Goal: Browse casually: Explore the website without a specific task or goal

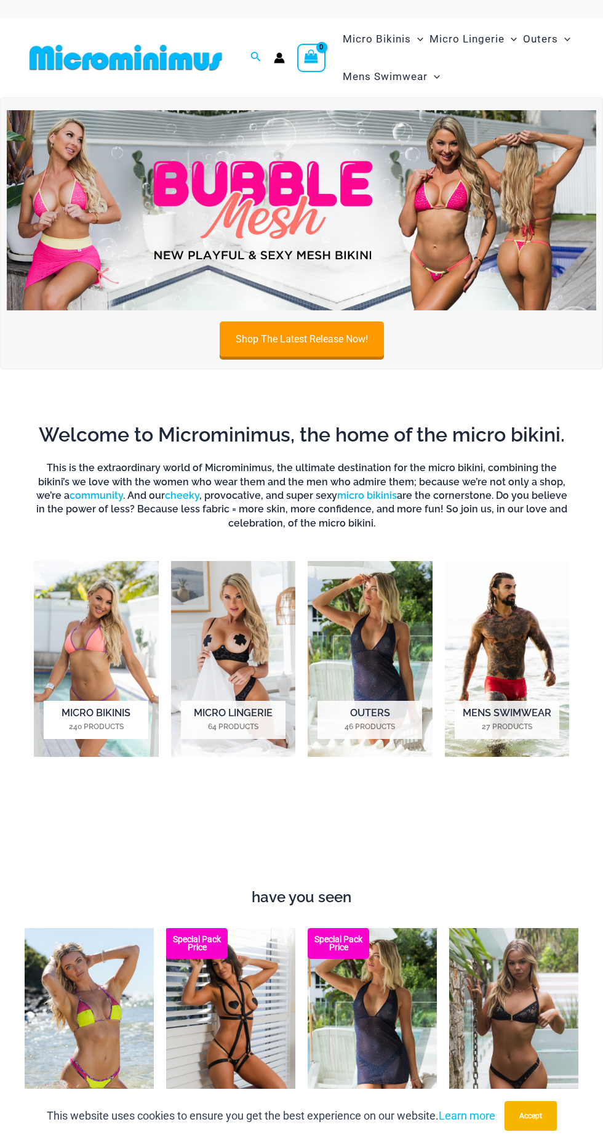
click at [83, 634] on img "Visit product category Micro Bikinis" at bounding box center [96, 659] width 125 height 196
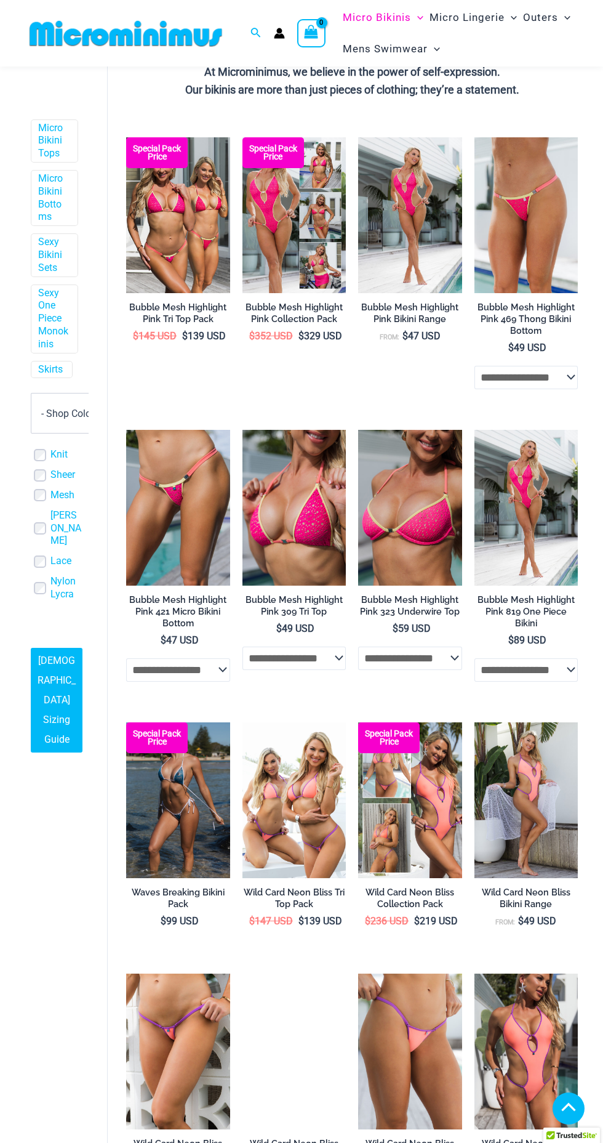
scroll to position [2083, 0]
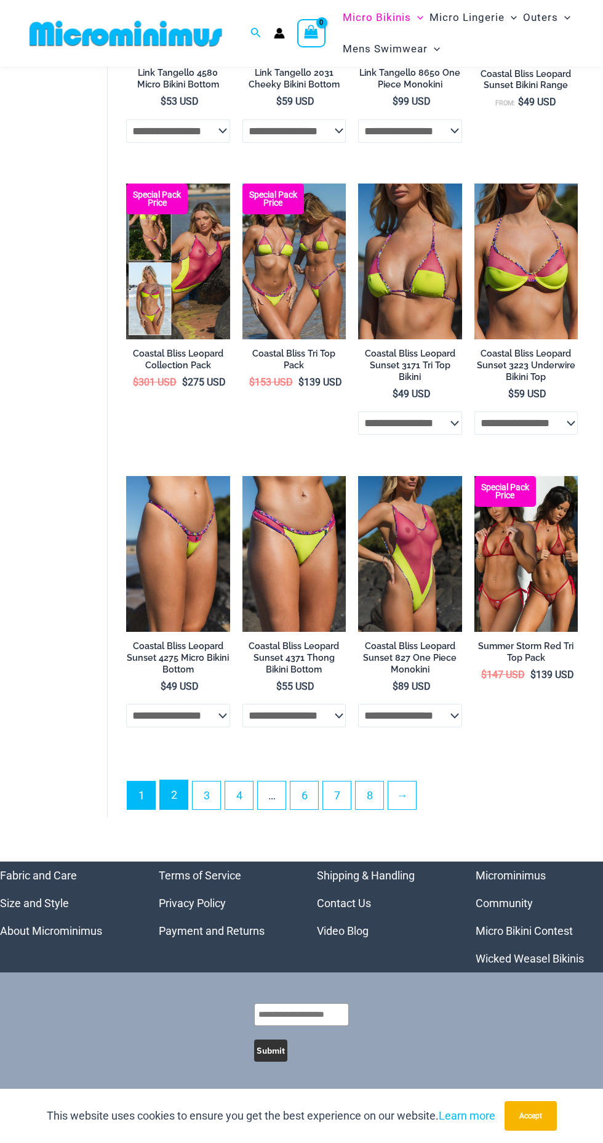
click at [174, 795] on link "2" at bounding box center [174, 794] width 28 height 29
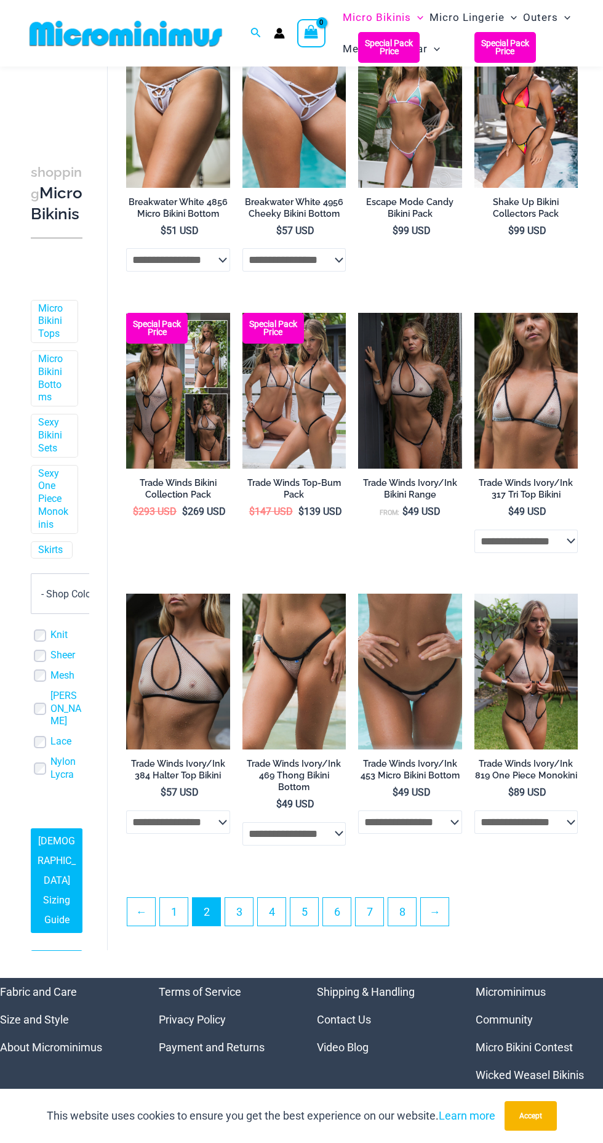
scroll to position [1688, 0]
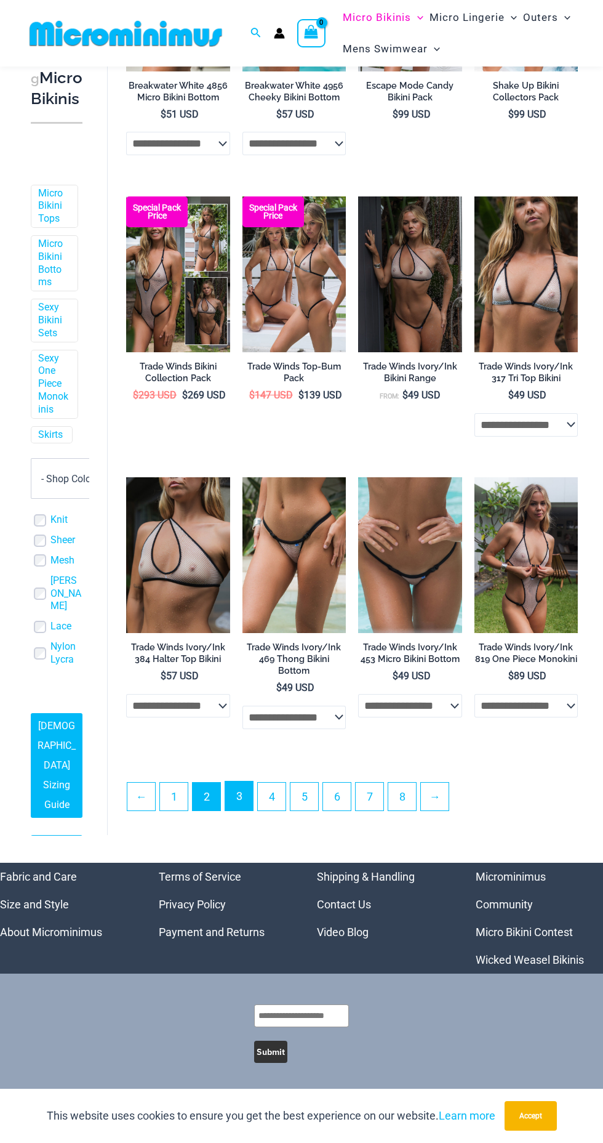
click at [240, 795] on link "3" at bounding box center [239, 795] width 28 height 29
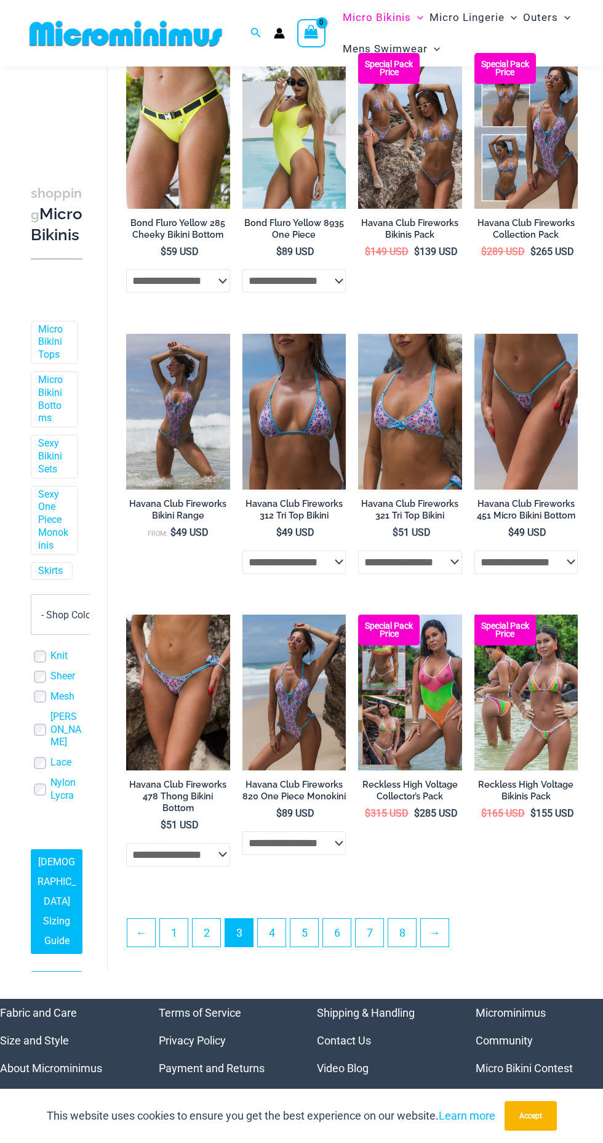
scroll to position [1688, 0]
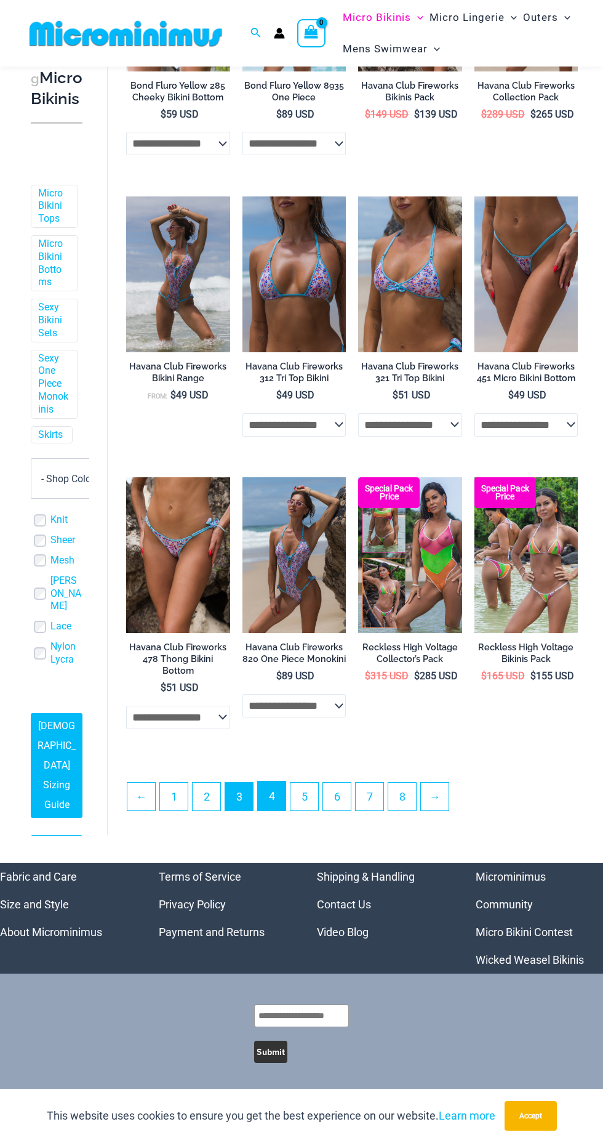
click at [270, 800] on link "4" at bounding box center [272, 795] width 28 height 29
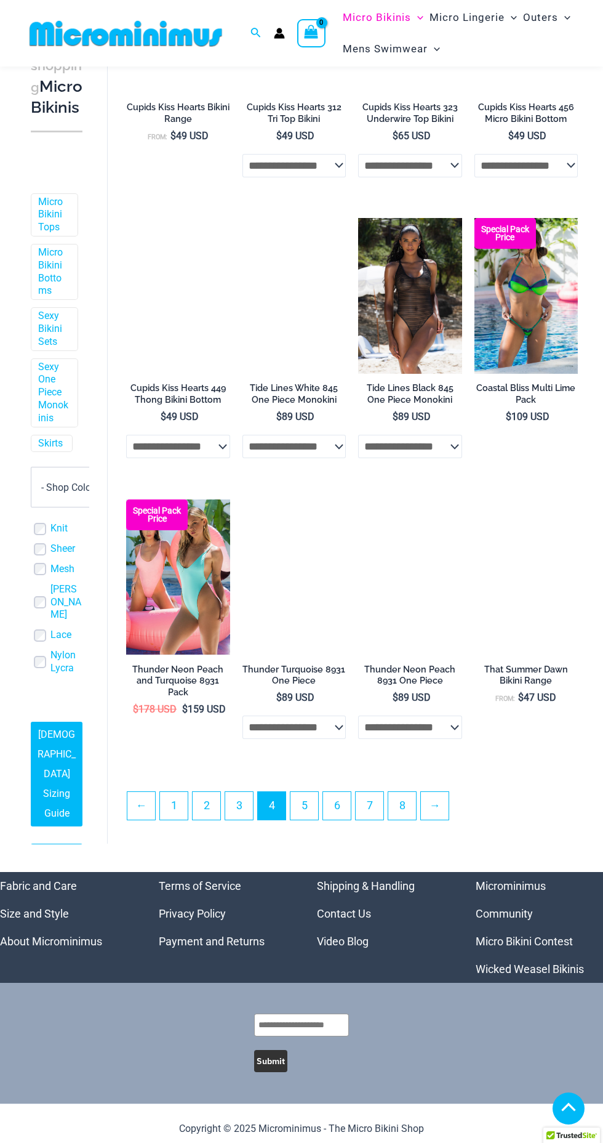
scroll to position [1657, 0]
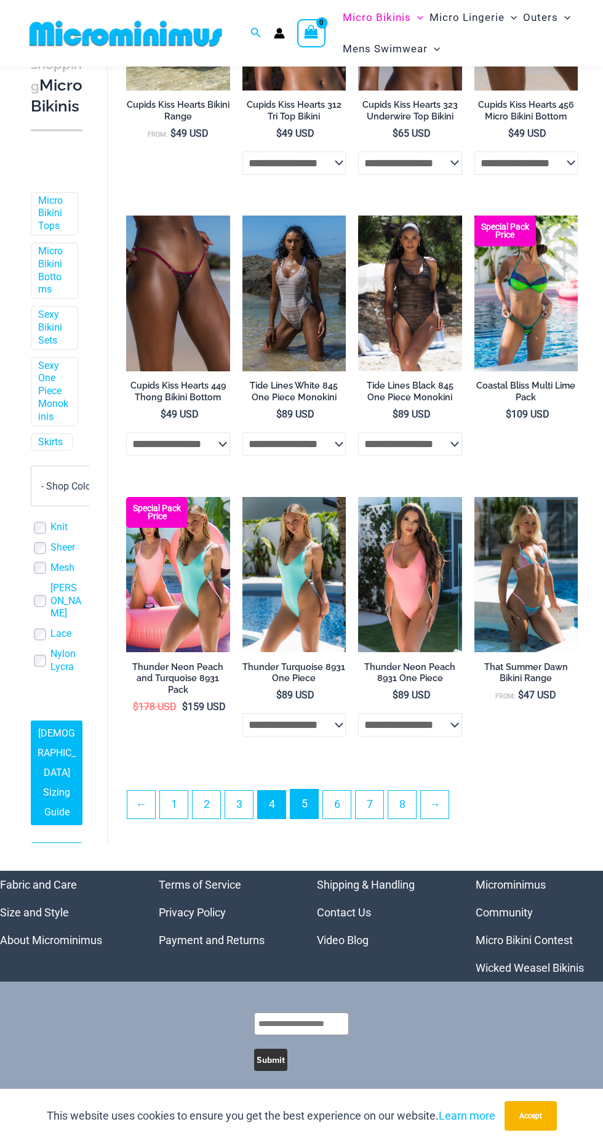
click at [307, 813] on link "5" at bounding box center [305, 803] width 28 height 29
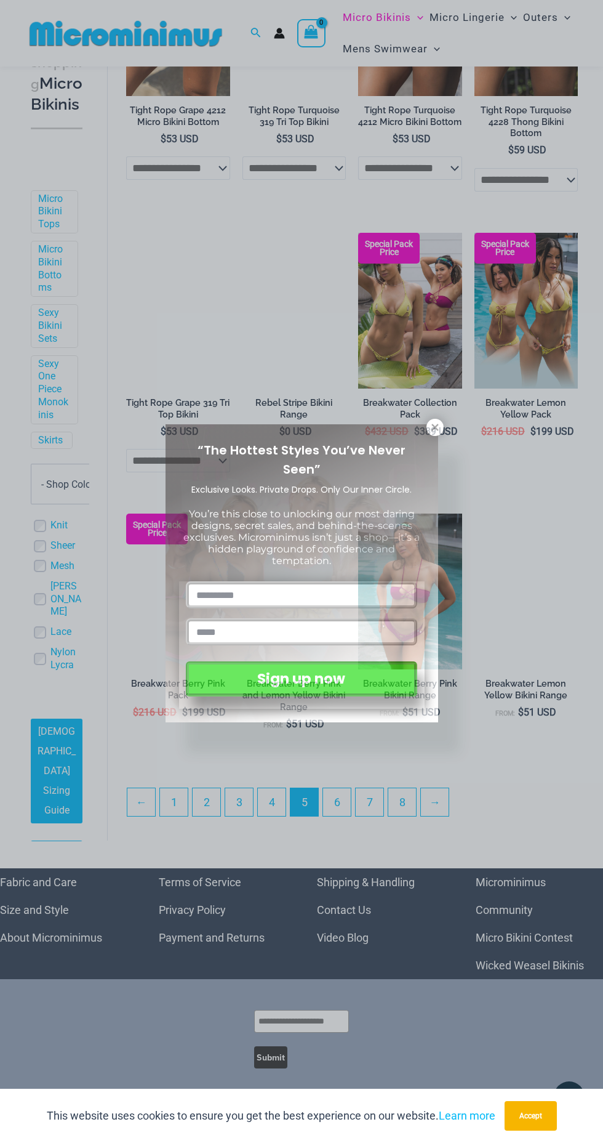
scroll to position [1597, 0]
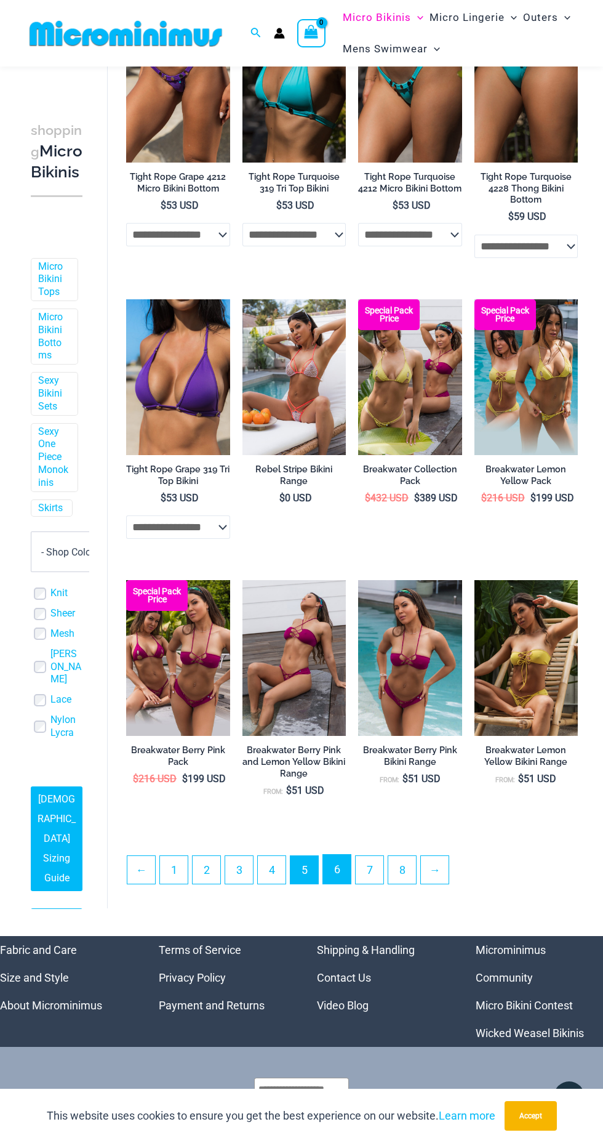
click at [337, 876] on link "6" at bounding box center [337, 869] width 28 height 29
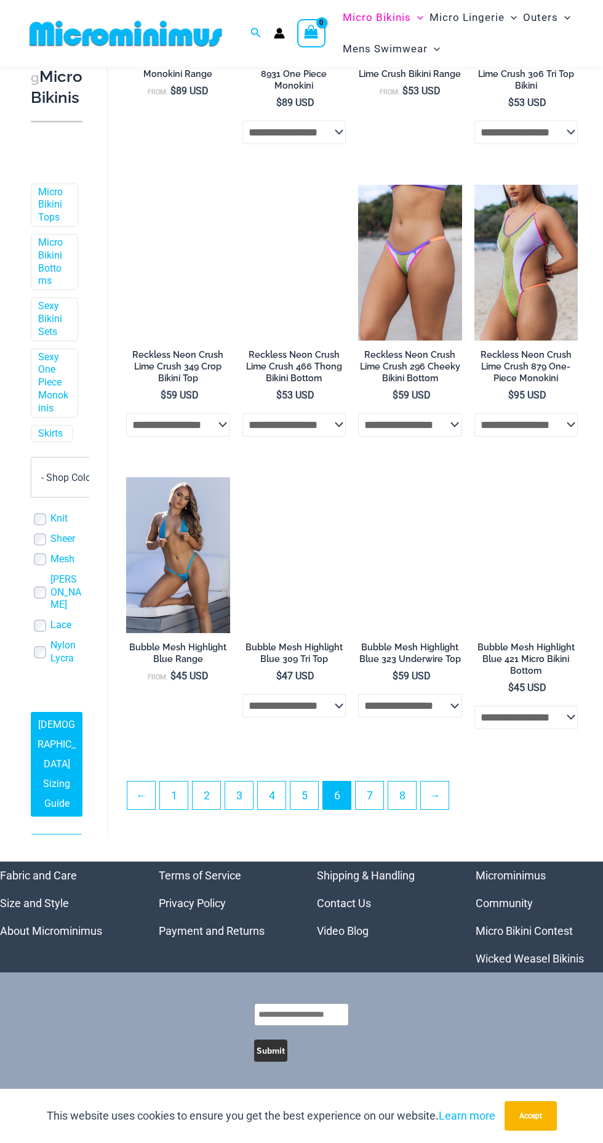
scroll to position [1680, 0]
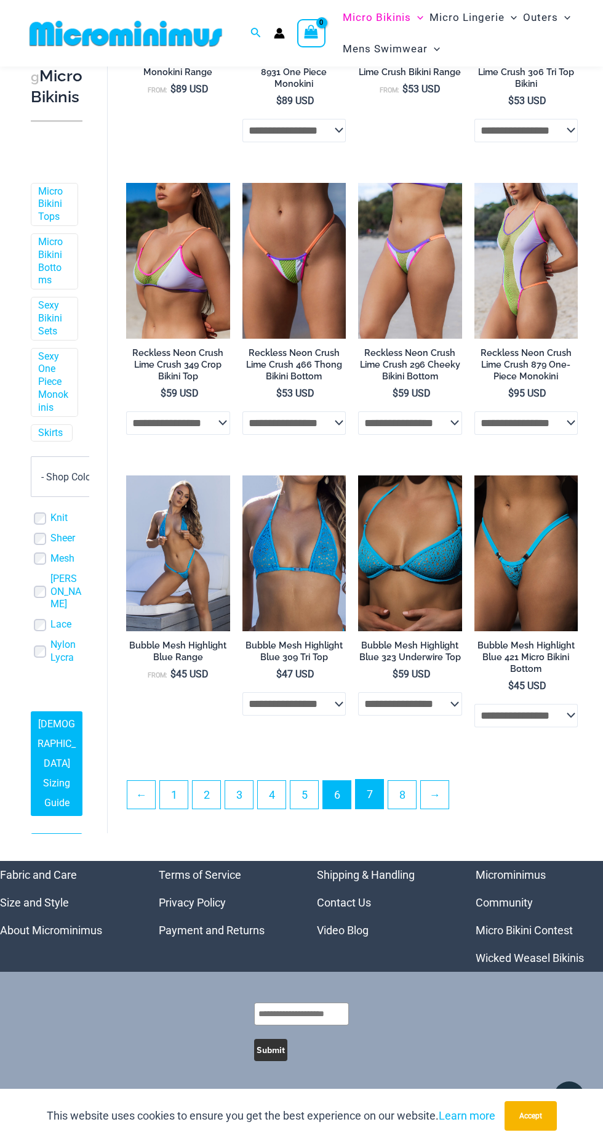
click at [371, 796] on link "7" at bounding box center [370, 794] width 28 height 29
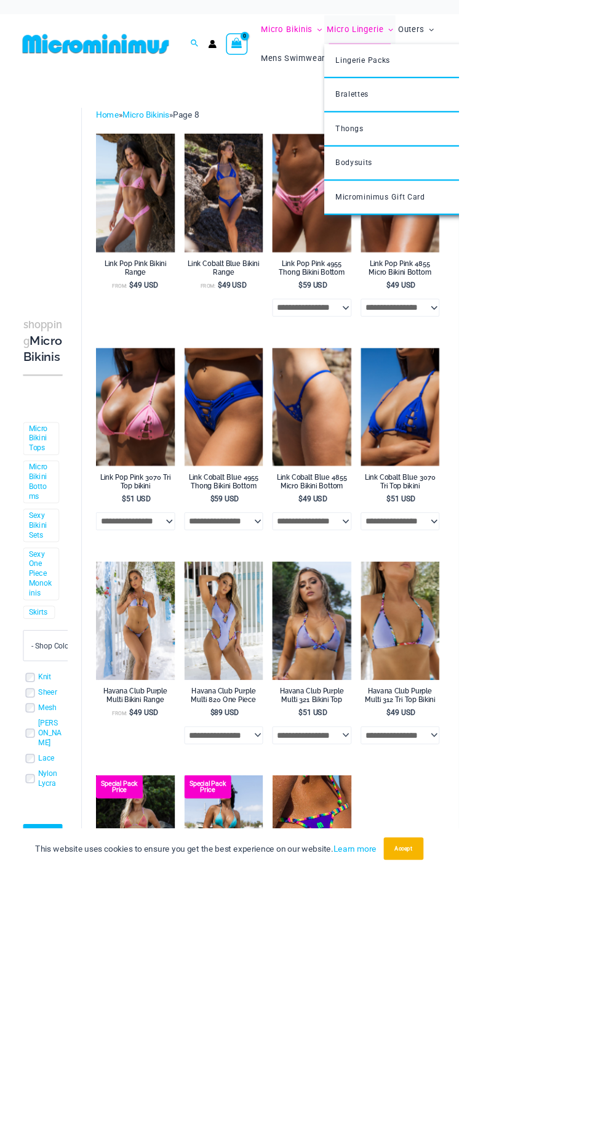
click at [510, 44] on span "Menu Toggle" at bounding box center [511, 39] width 12 height 12
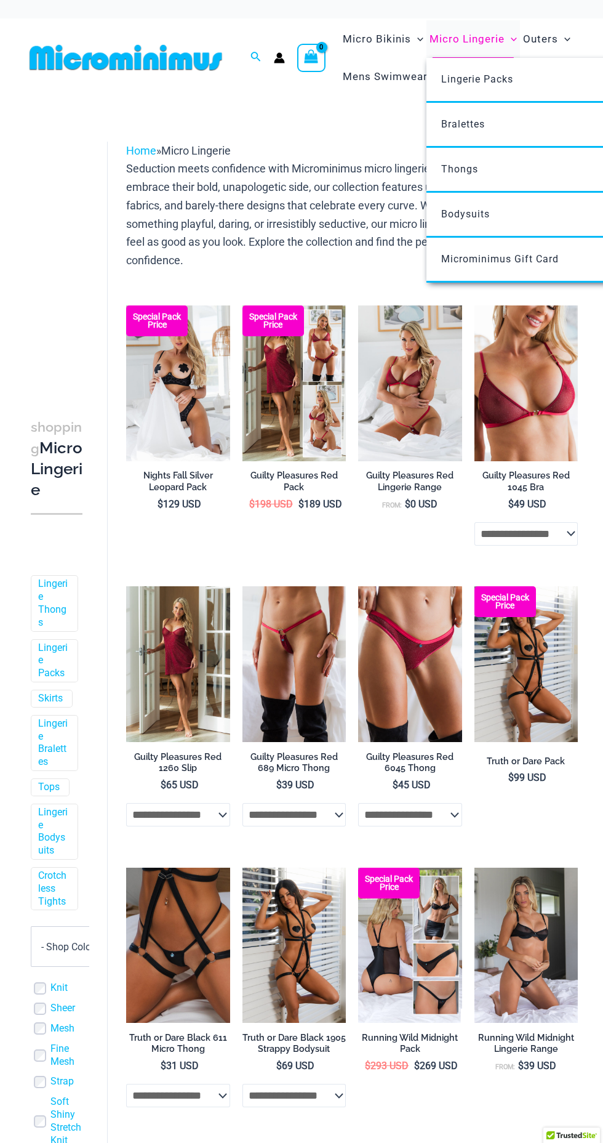
click at [512, 39] on icon "Menu Toggle" at bounding box center [514, 39] width 6 height 6
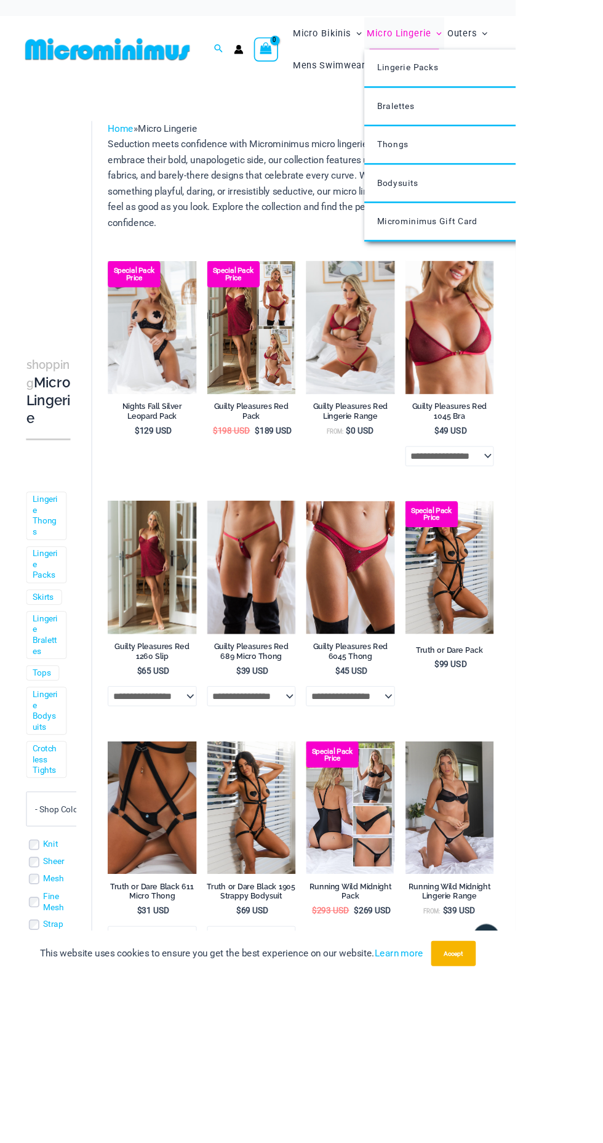
click at [515, 39] on icon "Menu Toggle" at bounding box center [514, 39] width 6 height 6
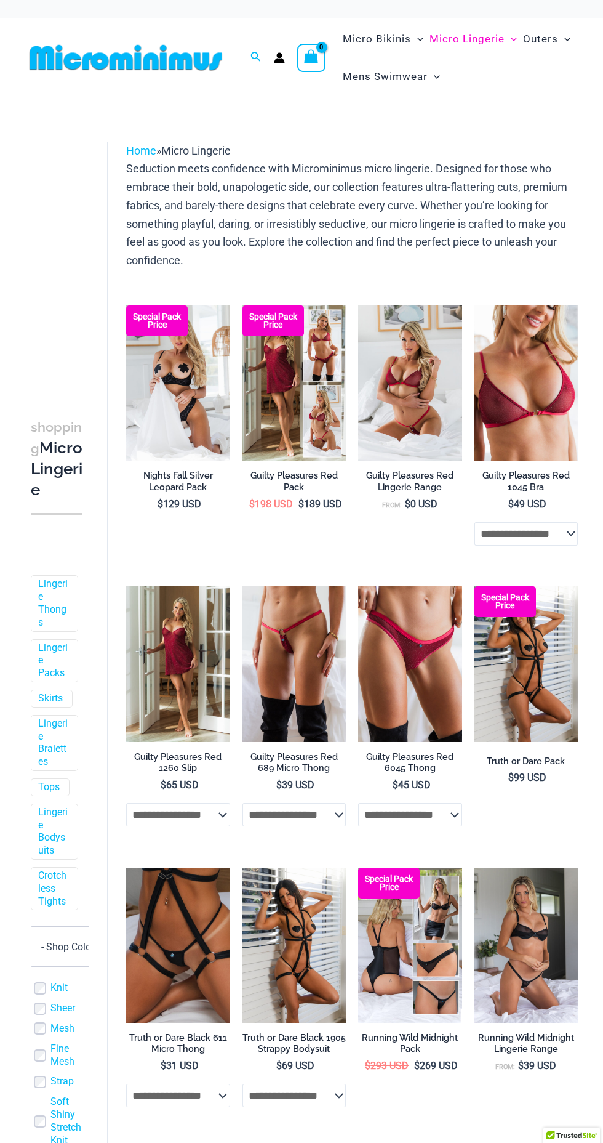
click at [93, 50] on img at bounding box center [126, 58] width 203 height 28
